Goal: Complete application form

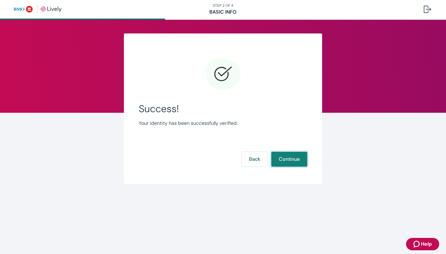
click at [289, 162] on button "Continue" at bounding box center [289, 159] width 36 height 15
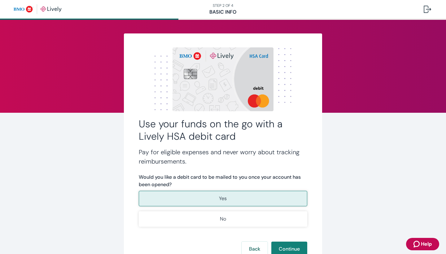
scroll to position [49, 0]
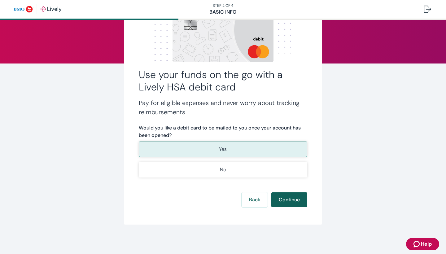
drag, startPoint x: 253, startPoint y: 152, endPoint x: 282, endPoint y: 198, distance: 54.5
click at [253, 152] on button "Yes" at bounding box center [223, 148] width 168 height 15
click at [282, 198] on button "Continue" at bounding box center [289, 199] width 36 height 15
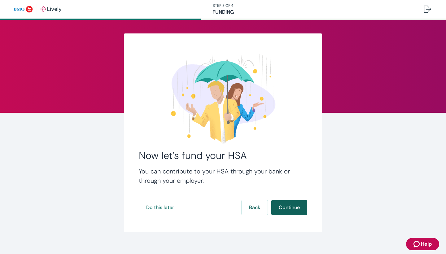
click at [278, 206] on button "Continue" at bounding box center [289, 207] width 36 height 15
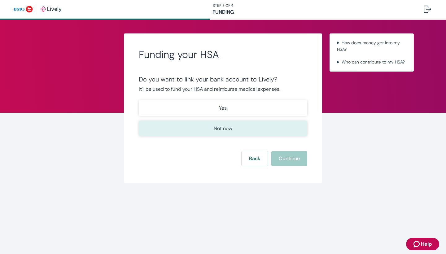
click at [219, 125] on p "Not now" at bounding box center [223, 128] width 19 height 7
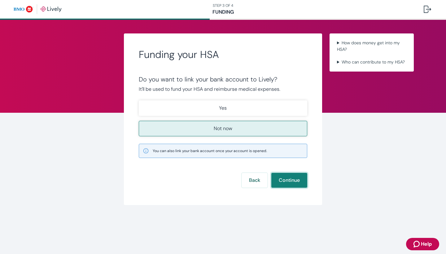
click at [277, 179] on button "Continue" at bounding box center [289, 180] width 36 height 15
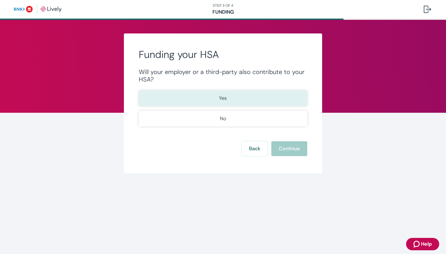
click at [205, 92] on button "Yes" at bounding box center [223, 97] width 168 height 15
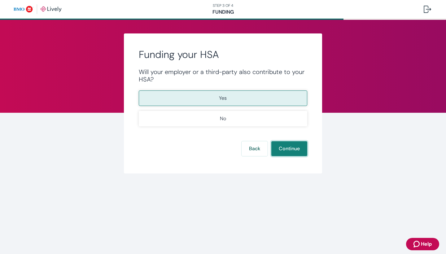
click at [281, 151] on button "Continue" at bounding box center [289, 148] width 36 height 15
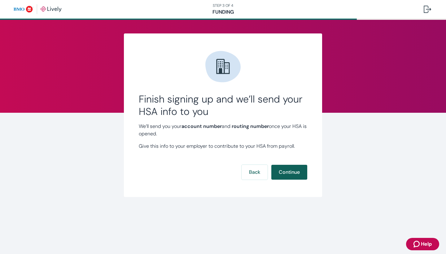
click at [285, 173] on button "Continue" at bounding box center [289, 172] width 36 height 15
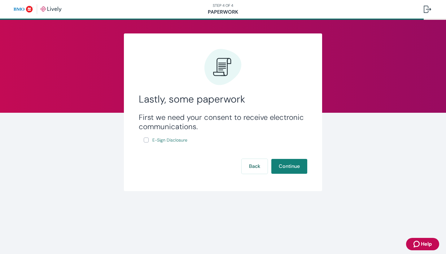
click at [147, 139] on input "E-Sign Disclosure" at bounding box center [146, 139] width 5 height 5
checkbox input "true"
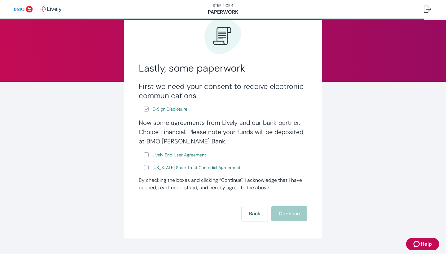
scroll to position [43, 0]
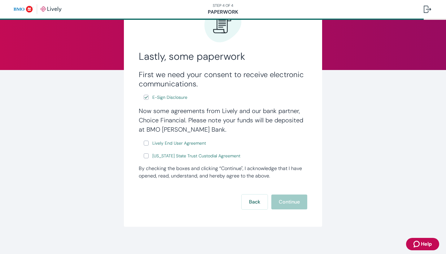
click at [147, 142] on input "Lively End User Agreement" at bounding box center [146, 143] width 5 height 5
checkbox input "true"
click at [147, 158] on input "[US_STATE] State Trust Custodial Agreement" at bounding box center [146, 155] width 5 height 5
checkbox input "true"
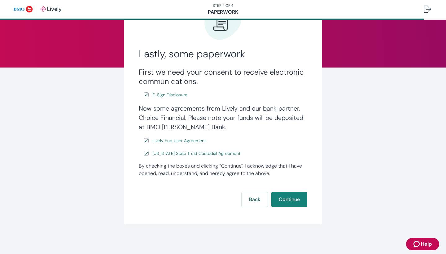
scroll to position [45, 0]
click at [295, 203] on button "Continue" at bounding box center [289, 199] width 36 height 15
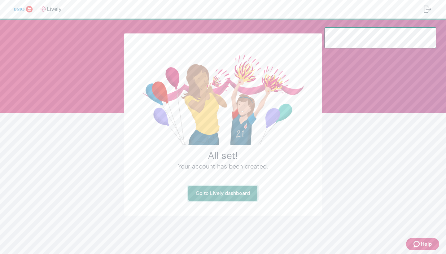
click at [213, 196] on link "Go to Lively dashboard" at bounding box center [222, 193] width 69 height 15
